Goal: Task Accomplishment & Management: Complete application form

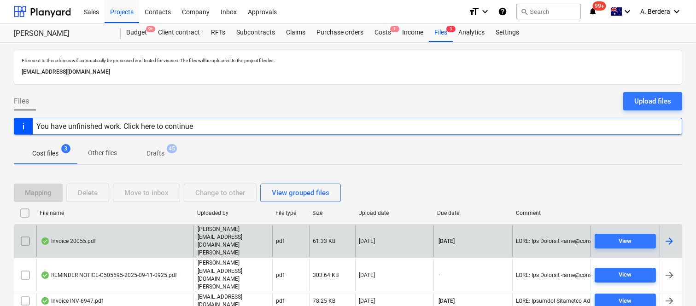
click at [117, 241] on div "Invoice 20055.pdf" at bounding box center [114, 242] width 157 height 32
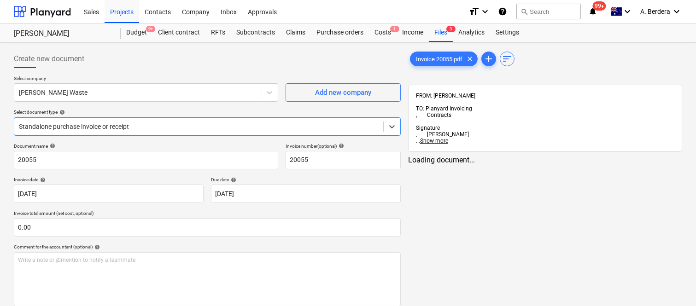
type input "20055"
type input "[DATE]"
click at [155, 124] on div at bounding box center [199, 126] width 360 height 9
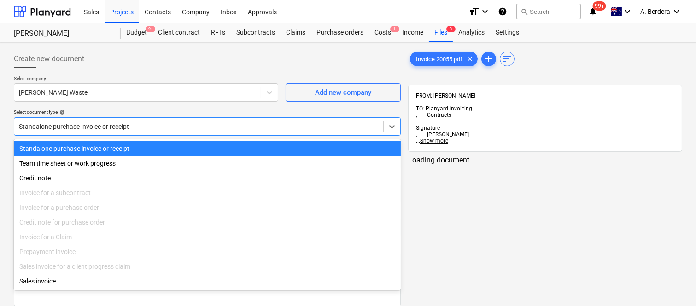
click at [159, 151] on div "Standalone purchase invoice or receipt" at bounding box center [207, 148] width 387 height 15
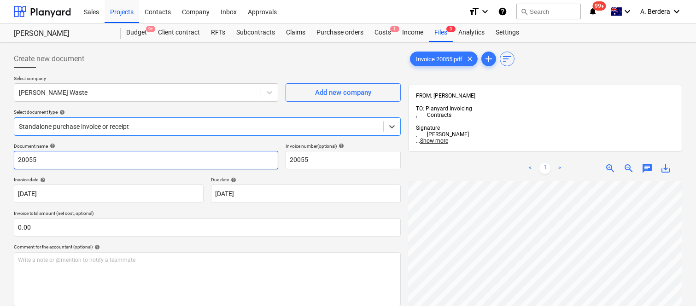
click at [14, 163] on input "20055" at bounding box center [146, 160] width 264 height 18
type input "[PERSON_NAME] WASTE INV- 20055"
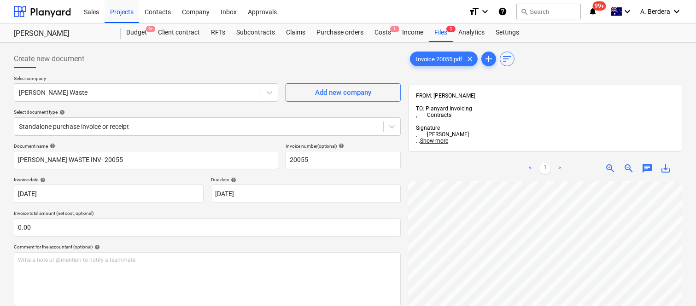
scroll to position [298, 55]
click at [696, 227] on html "Sales Projects Contacts Company Inbox Approvals format_size keyboard_arrow_down…" at bounding box center [348, 153] width 696 height 306
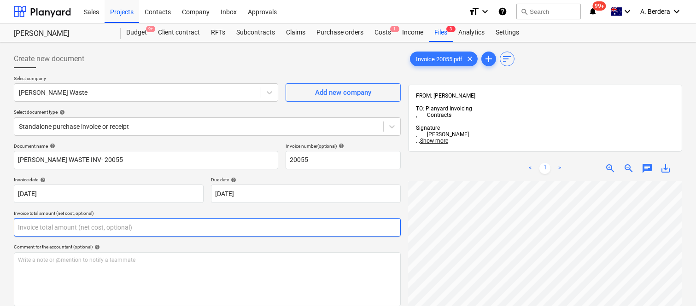
click at [106, 228] on input "text" at bounding box center [207, 227] width 387 height 18
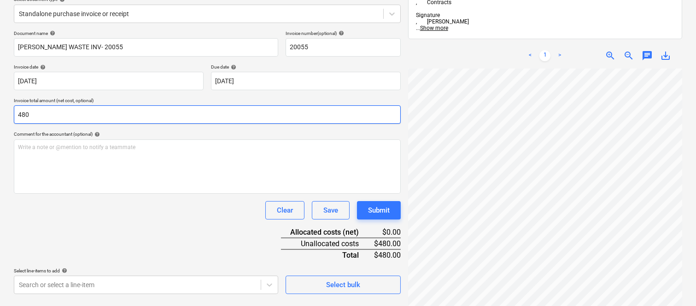
scroll to position [131, 0]
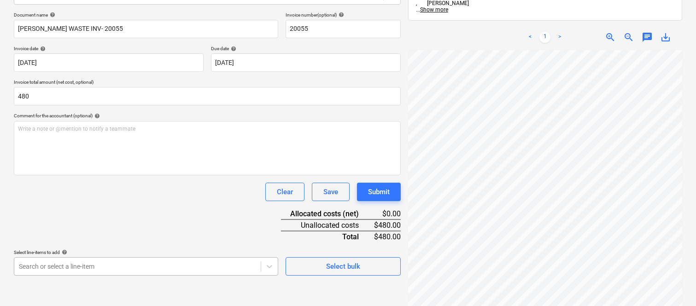
type input "480.00"
click at [106, 175] on body "Sales Projects Contacts Company Inbox Approvals format_size keyboard_arrow_down…" at bounding box center [348, 22] width 696 height 306
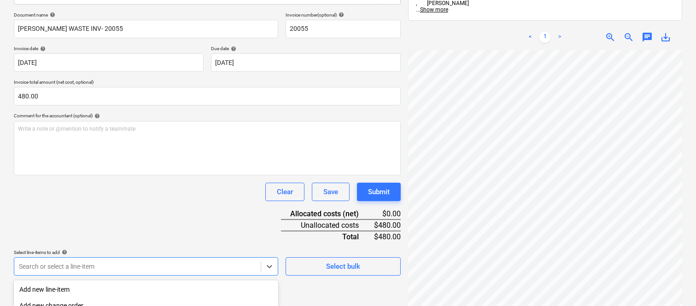
scroll to position [245, 0]
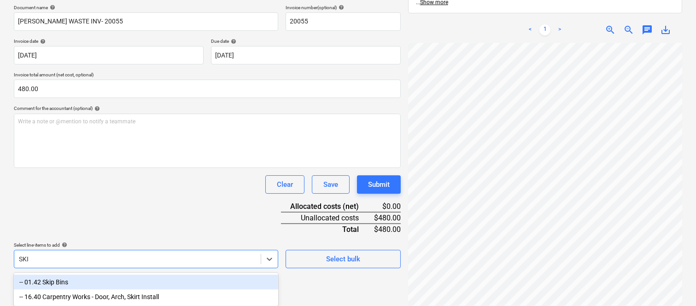
type input "SKIP"
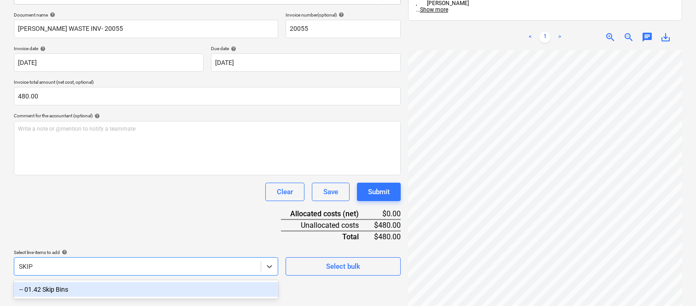
click at [181, 285] on div "-- 01.42 Skip Bins" at bounding box center [146, 289] width 264 height 15
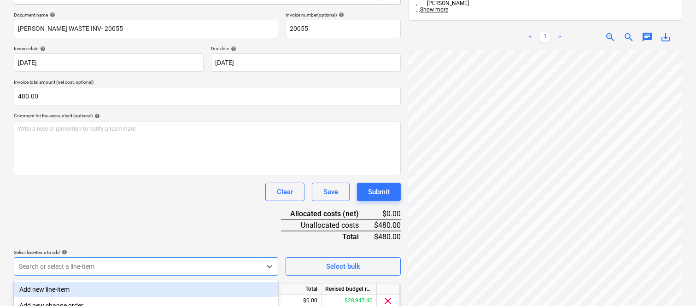
click at [184, 192] on div "Clear Save Submit" at bounding box center [207, 192] width 387 height 18
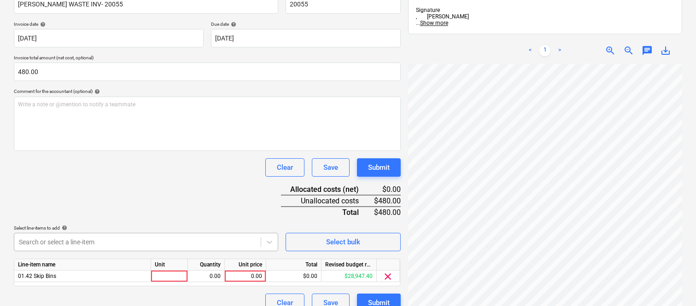
scroll to position [169, 0]
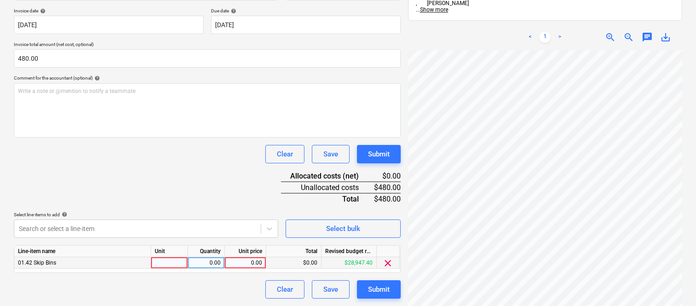
click at [178, 260] on div at bounding box center [169, 263] width 37 height 12
type input "INVOICE"
click at [211, 260] on div "0.00" at bounding box center [206, 263] width 29 height 12
type input "1"
click at [256, 250] on div "Unit price" at bounding box center [245, 252] width 41 height 12
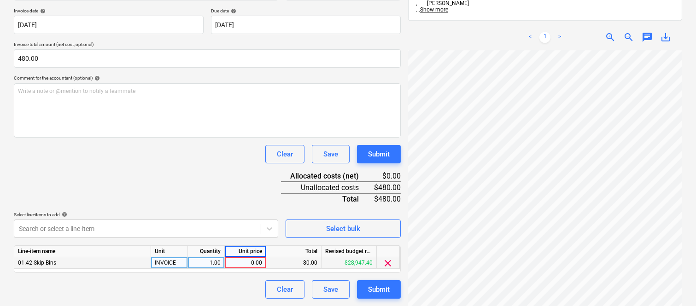
click at [247, 266] on div "0.00" at bounding box center [245, 263] width 34 height 12
type input "480"
click at [235, 289] on div "Clear Save Submit" at bounding box center [207, 289] width 387 height 18
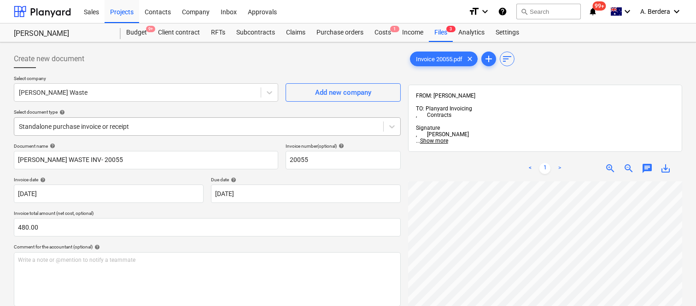
click at [151, 123] on div at bounding box center [199, 126] width 360 height 9
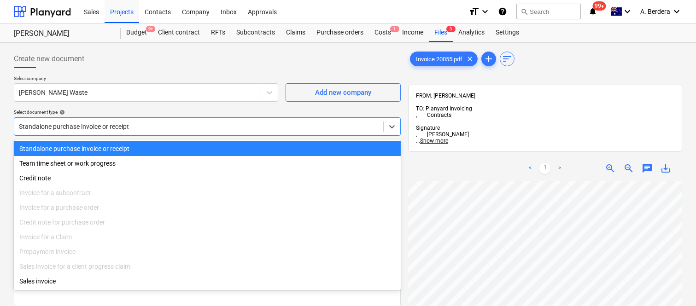
click at [157, 143] on div "Standalone purchase invoice or receipt" at bounding box center [207, 148] width 387 height 15
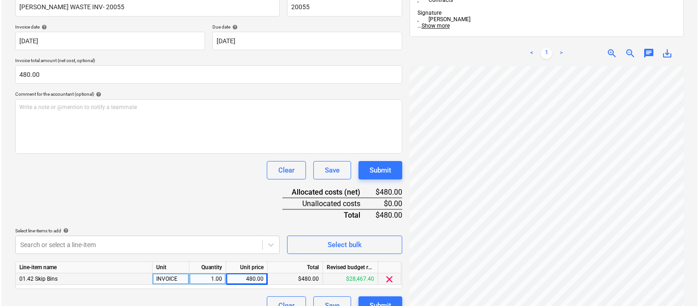
scroll to position [169, 0]
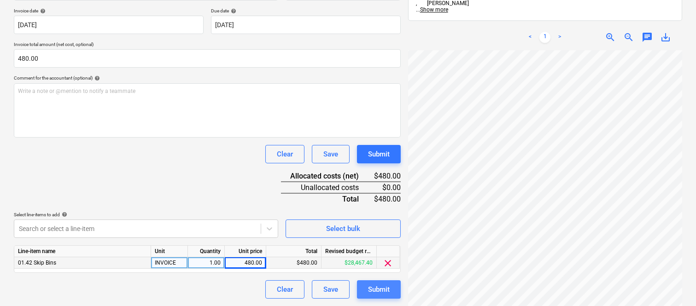
click at [376, 294] on div "Submit" at bounding box center [379, 290] width 22 height 12
